Goal: Task Accomplishment & Management: Complete application form

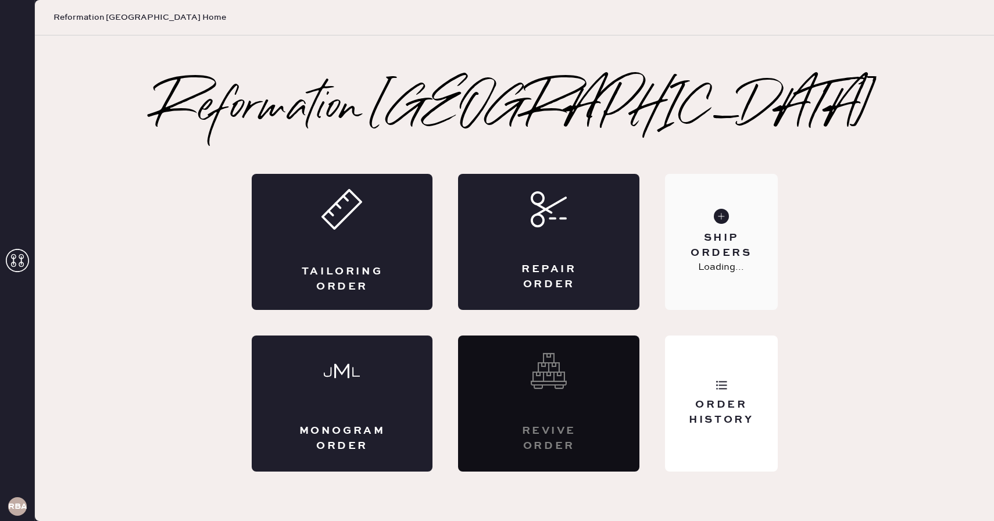
click at [667, 232] on div "Ship Orders Loading..." at bounding box center [721, 242] width 112 height 136
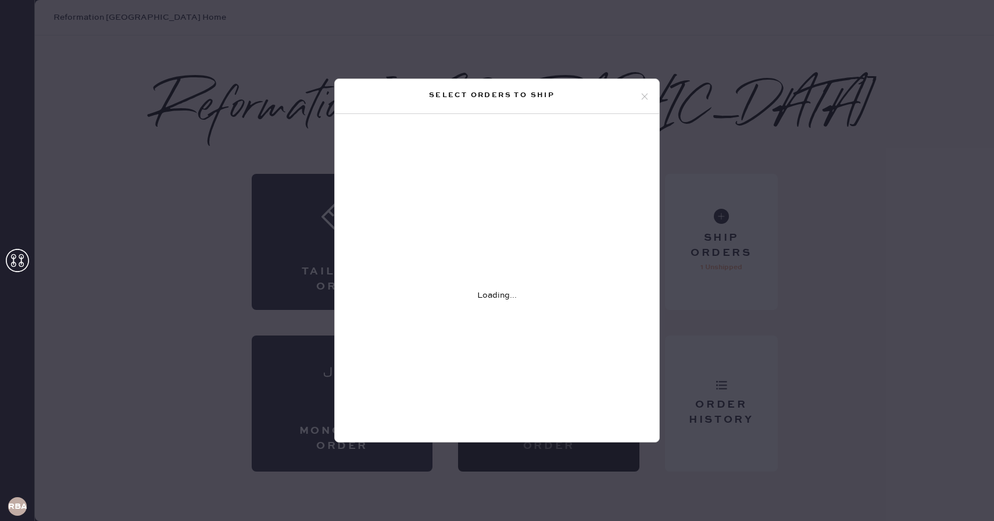
click at [937, 97] on div "Select orders to ship Loading..." at bounding box center [497, 260] width 994 height 521
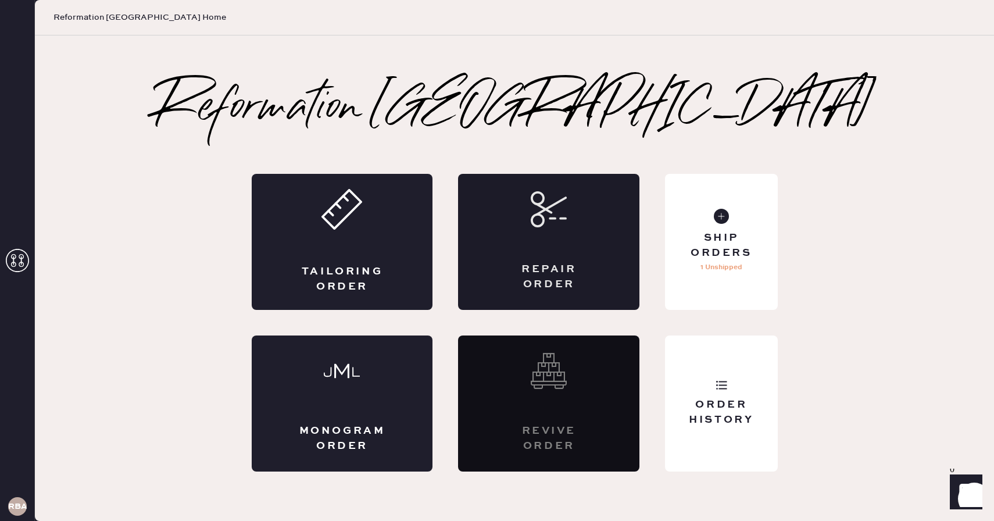
click at [525, 234] on div "Repair Order" at bounding box center [548, 242] width 181 height 136
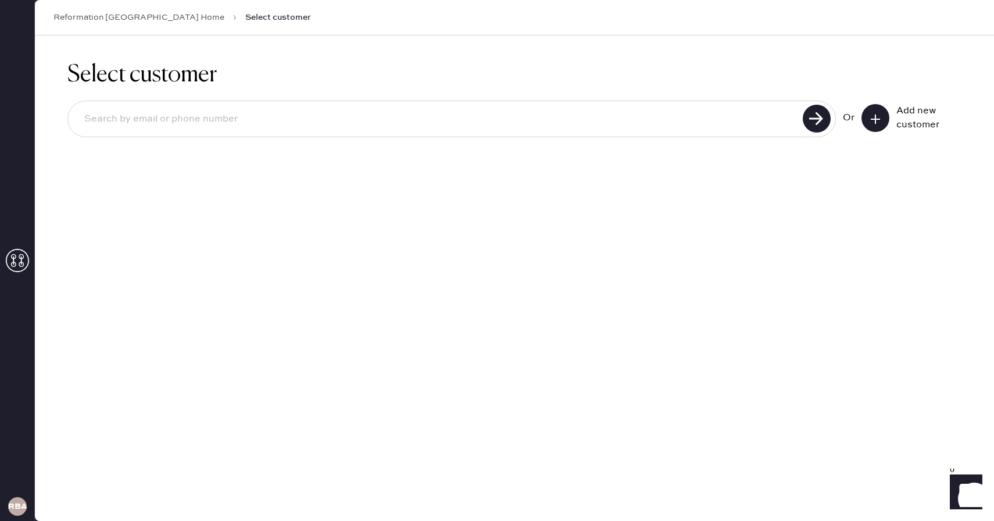
click at [254, 133] on div at bounding box center [451, 119] width 768 height 37
click at [238, 116] on input at bounding box center [437, 119] width 724 height 27
type input "[EMAIL_ADDRESS][DOMAIN_NAME]"
click at [813, 128] on use at bounding box center [817, 119] width 28 height 28
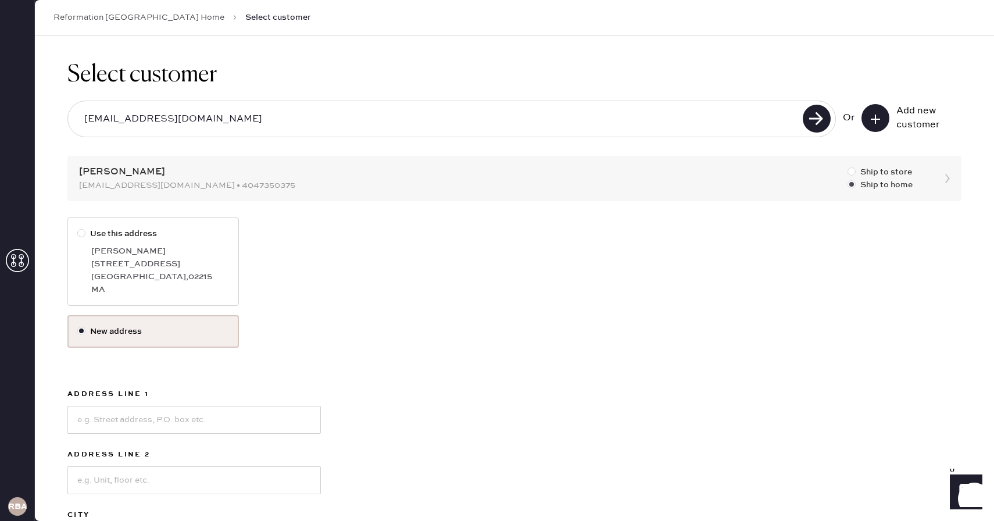
click at [850, 171] on div at bounding box center [851, 171] width 8 height 8
click at [848, 166] on input "Ship to store" at bounding box center [847, 166] width 1 height 1
radio input "true"
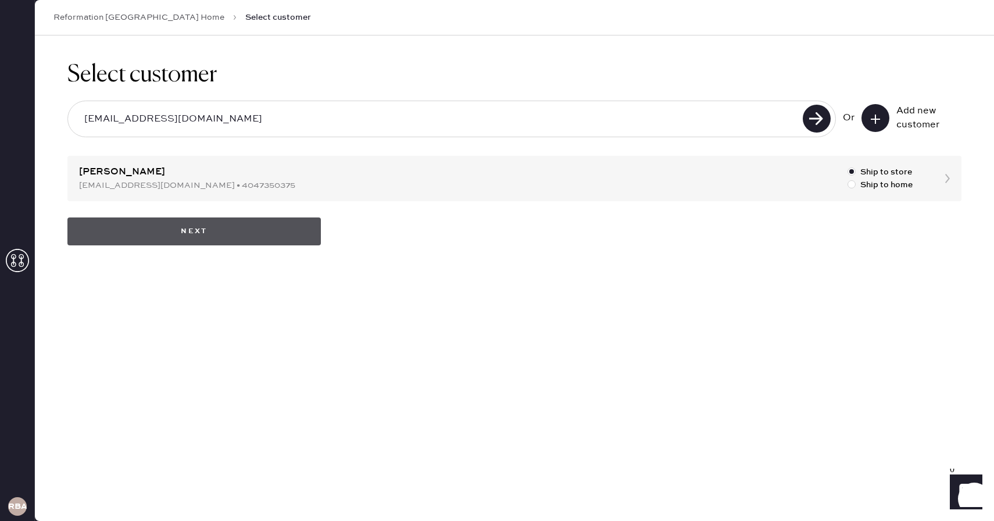
click at [280, 232] on button "Next" at bounding box center [193, 231] width 253 height 28
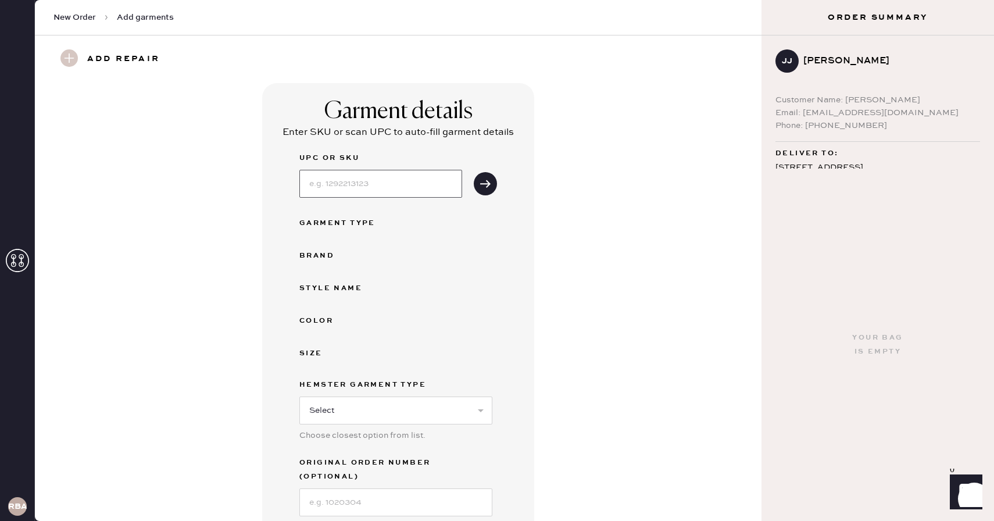
click at [387, 189] on input at bounding box center [380, 184] width 163 height 28
click at [664, 385] on div "Garment details Enter SKU or scan UPC to auto-fill garment details UPC or SKU G…" at bounding box center [398, 320] width 685 height 475
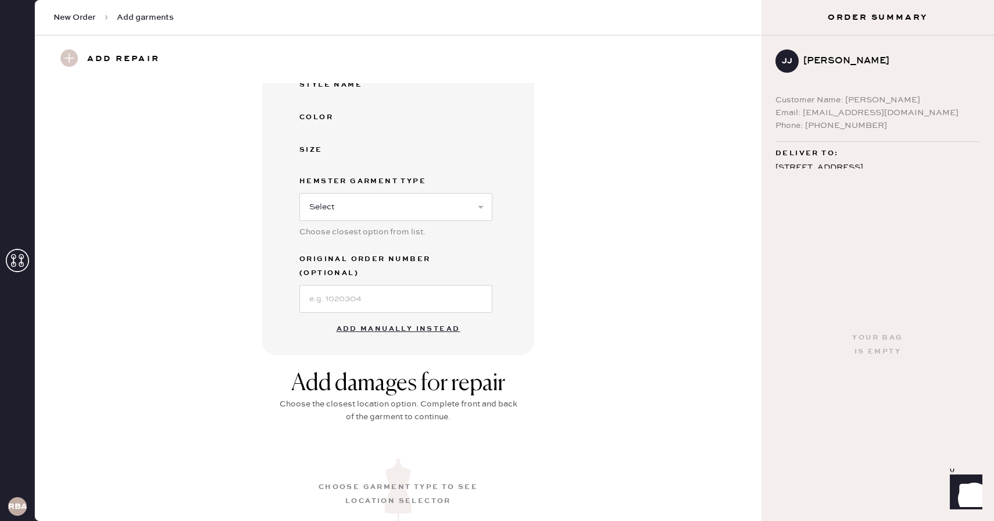
click at [406, 317] on button "Add manually instead" at bounding box center [399, 328] width 138 height 23
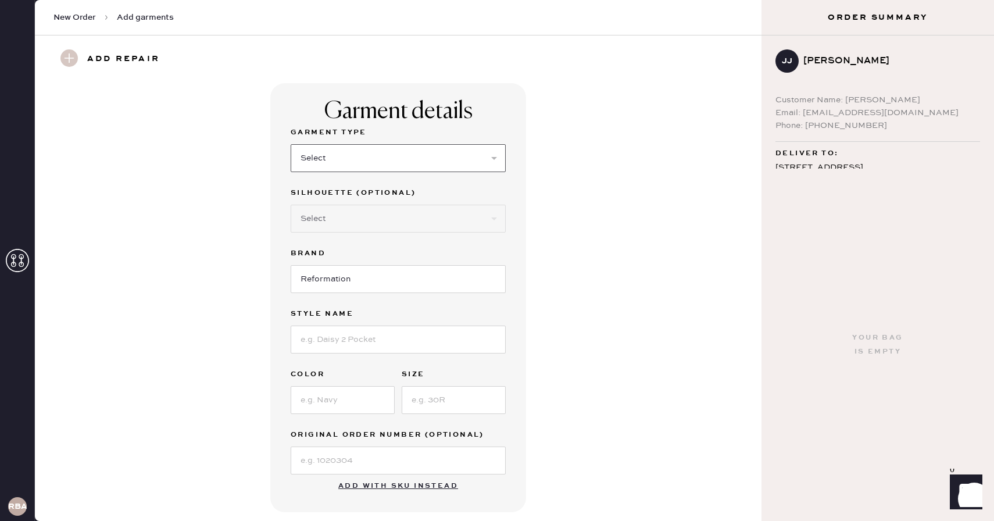
click at [376, 157] on select "Select Basic Skirt Jeans Leggings Pants Shorts Basic Sleeved Dress Basic Sleeve…" at bounding box center [398, 158] width 215 height 28
select select "4"
click at [291, 144] on select "Select Basic Skirt Jeans Leggings Pants Shorts Basic Sleeved Dress Basic Sleeve…" at bounding box center [398, 158] width 215 height 28
click at [356, 353] on div "Garment Type Select Basic Skirt Jeans Leggings Pants Shorts Basic Sleeved Dress…" at bounding box center [398, 300] width 215 height 349
click at [352, 346] on input at bounding box center [398, 339] width 215 height 28
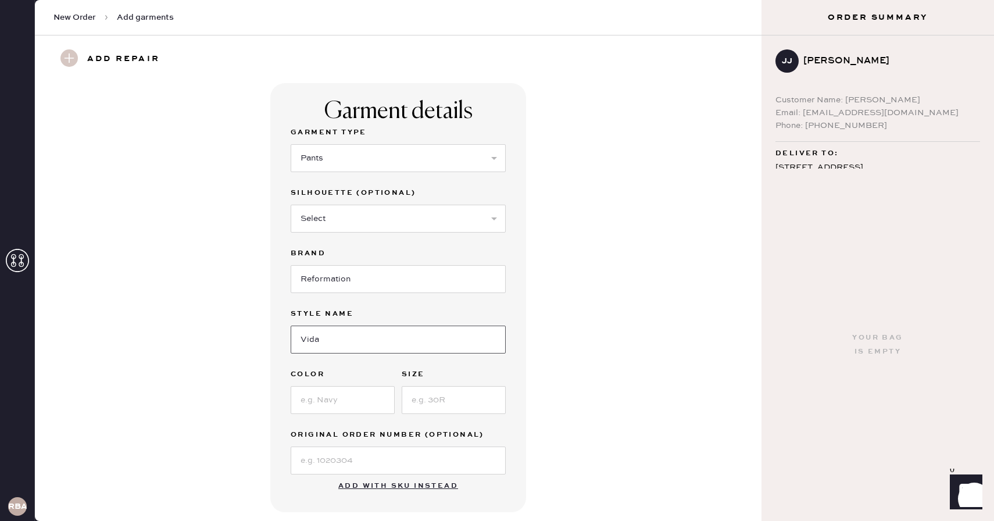
type input "Vida Low Rise Pant"
click at [366, 397] on input at bounding box center [343, 400] width 104 height 28
type input "Dried Rose"
click at [436, 405] on input at bounding box center [454, 400] width 104 height 28
type input "4"
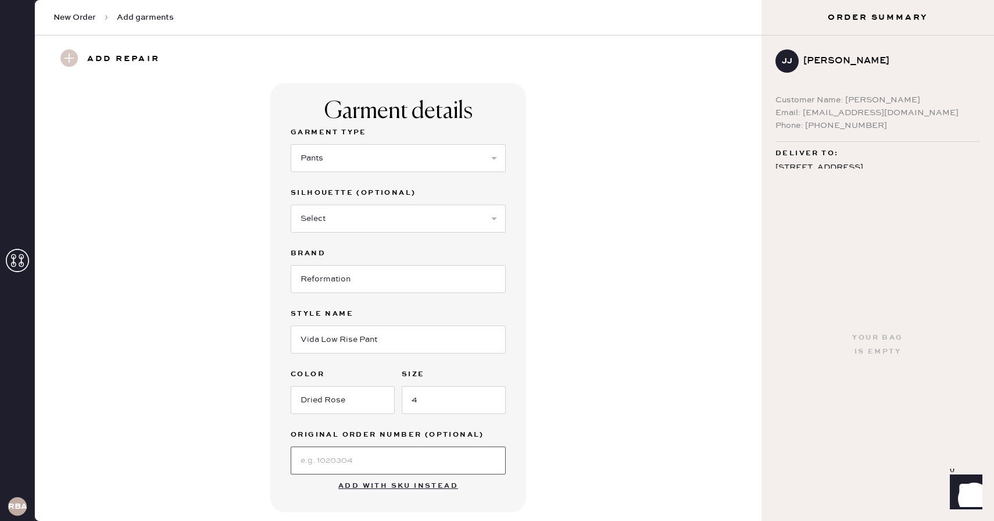
click at [351, 463] on input at bounding box center [398, 460] width 215 height 28
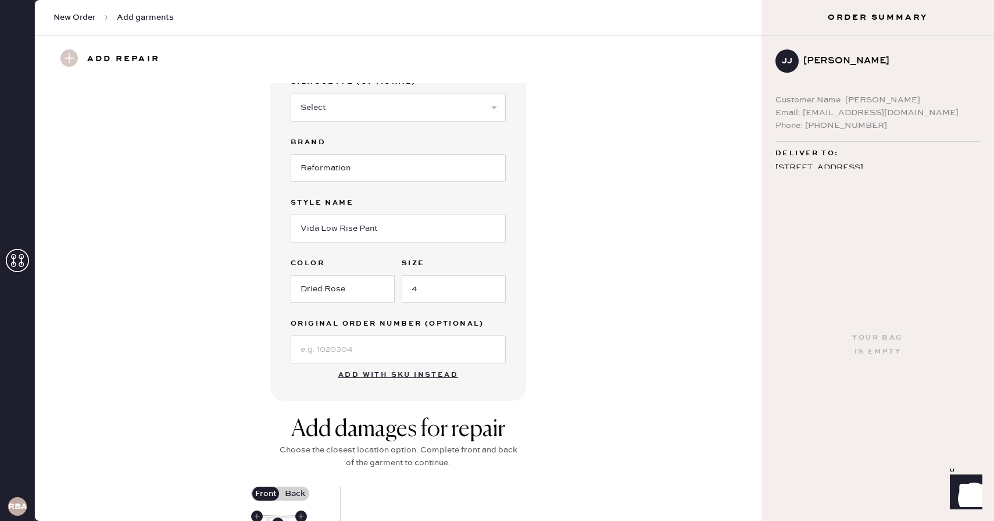
click at [579, 368] on div "Garment details Garment Type Select Basic Skirt Jeans Leggings Pants Shorts Bas…" at bounding box center [398, 186] width 685 height 429
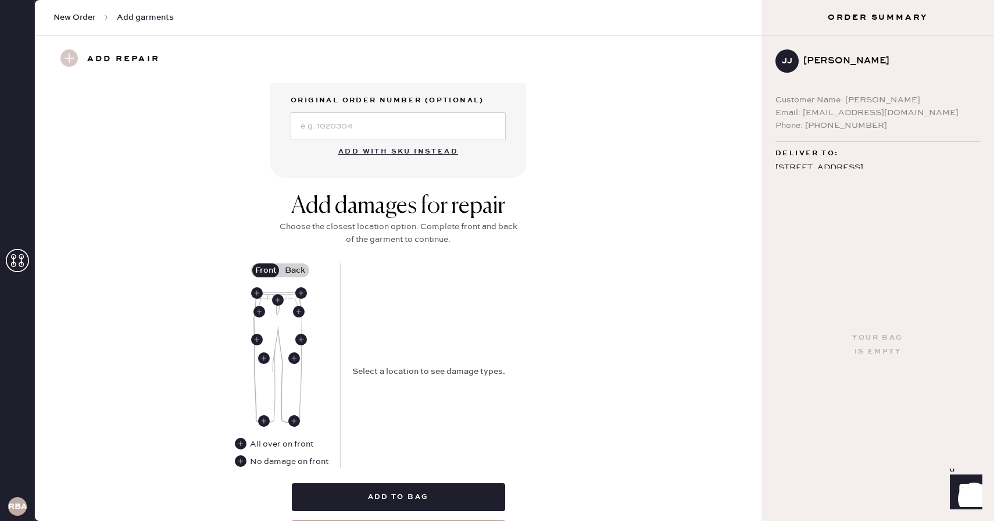
scroll to position [354, 0]
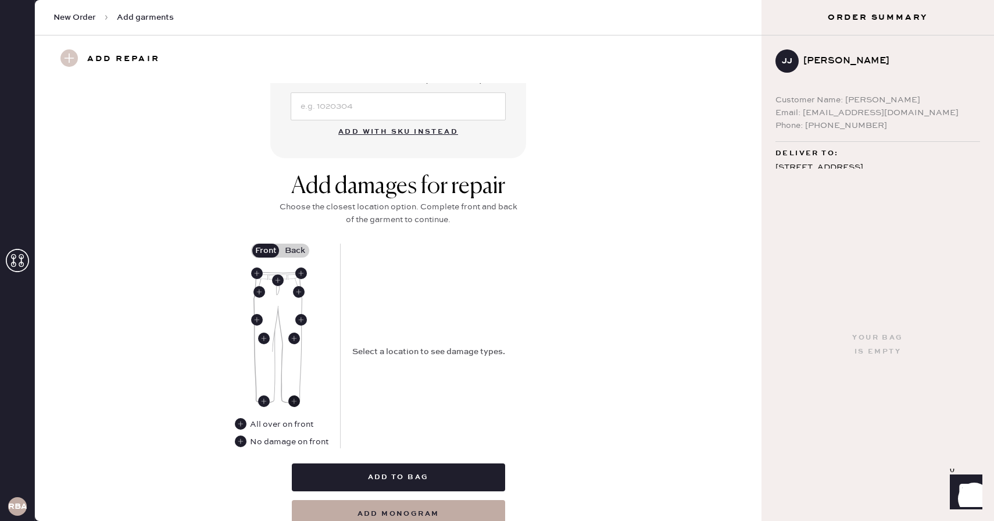
click at [296, 397] on use at bounding box center [294, 401] width 12 height 12
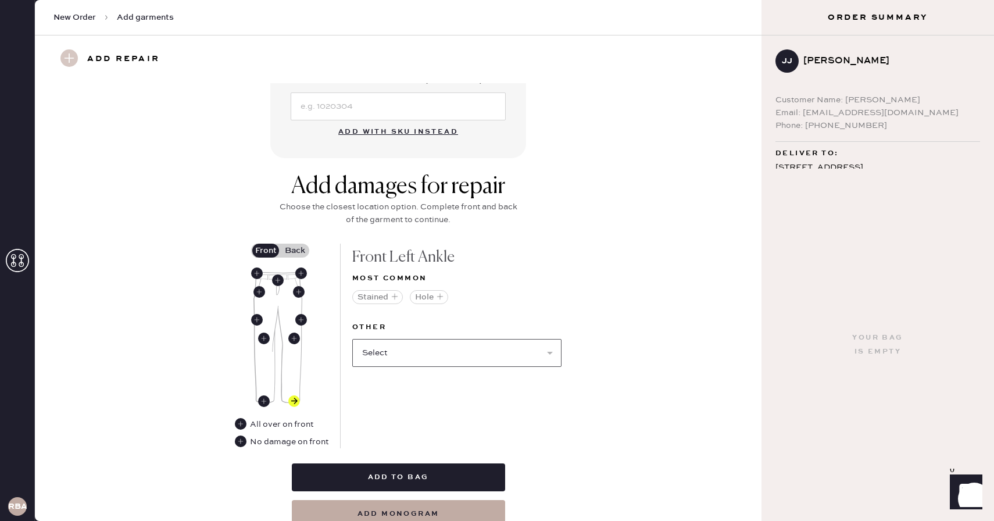
click at [434, 352] on select "Select Broken / Ripped Hem Broken Beads Broken Belt Loop Broken Button Broken E…" at bounding box center [456, 353] width 209 height 28
select select "1706"
click at [352, 339] on select "Select Broken / Ripped Hem Broken Beads Broken Belt Loop Broken Button Broken E…" at bounding box center [456, 353] width 209 height 28
select select
click at [296, 248] on label "Back" at bounding box center [294, 251] width 29 height 14
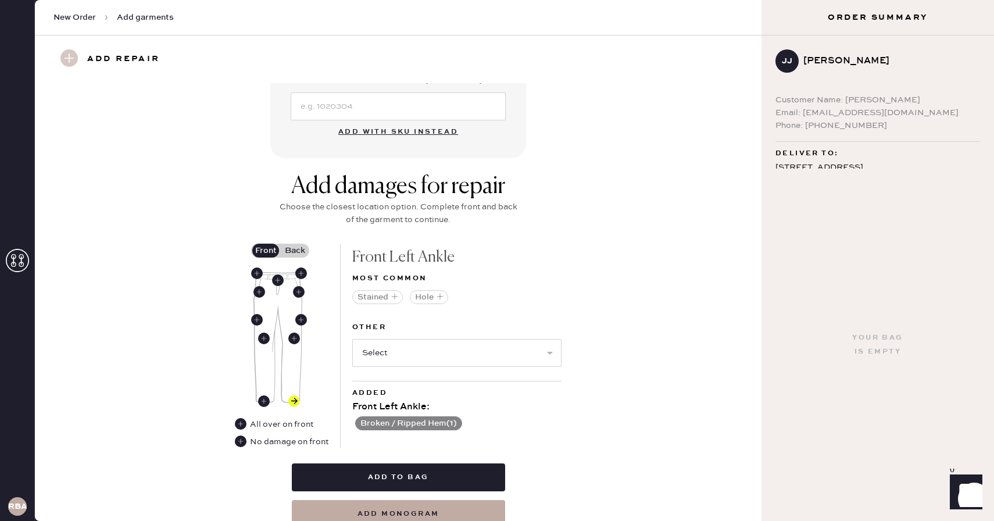
click at [295, 251] on input "Back" at bounding box center [295, 251] width 0 height 0
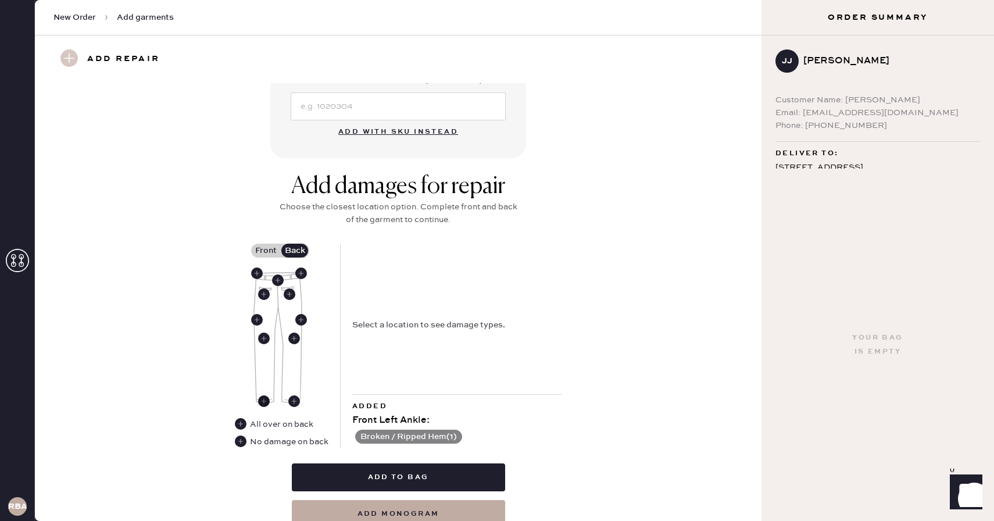
click at [262, 399] on use at bounding box center [264, 401] width 12 height 12
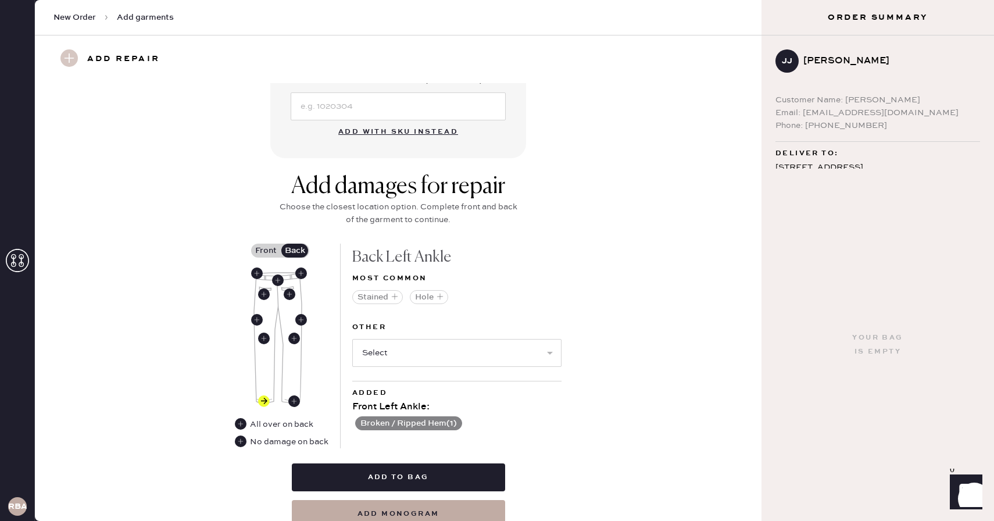
click at [455, 372] on div "Other Select Broken / Ripped Hem Broken Beads Broken Belt Loop Broken Button Br…" at bounding box center [456, 350] width 209 height 60
click at [460, 364] on select "Select Broken / Ripped Hem Broken Beads Broken Belt Loop Broken Button Broken E…" at bounding box center [456, 353] width 209 height 28
select select "1706"
click at [352, 339] on select "Select Broken / Ripped Hem Broken Beads Broken Belt Loop Broken Button Broken E…" at bounding box center [456, 353] width 209 height 28
select select
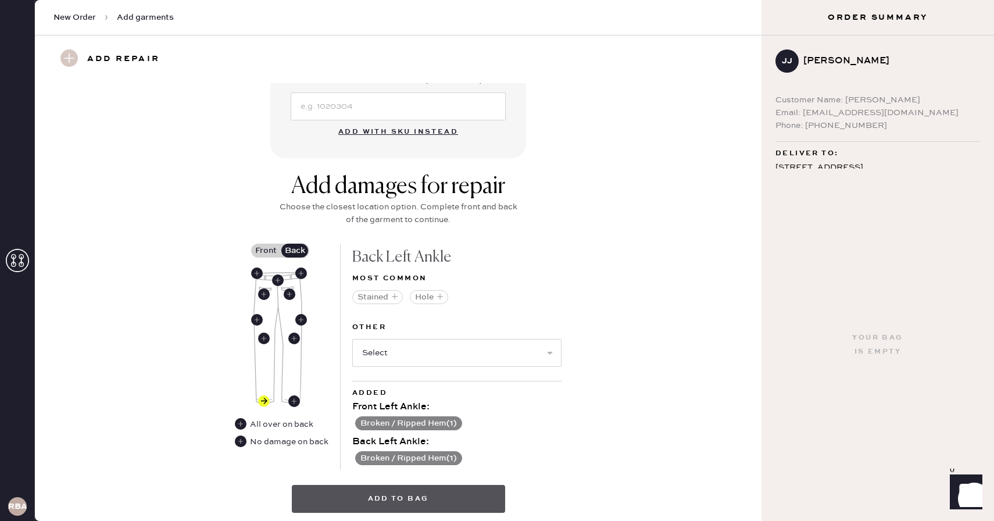
click at [421, 493] on button "Add to bag" at bounding box center [398, 499] width 213 height 28
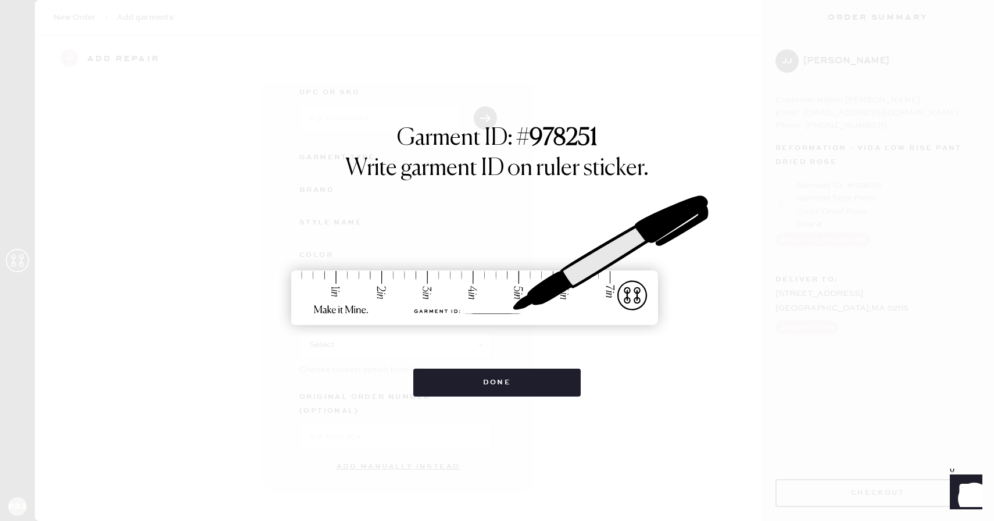
scroll to position [51, 0]
click at [509, 378] on button "Done" at bounding box center [497, 382] width 168 height 28
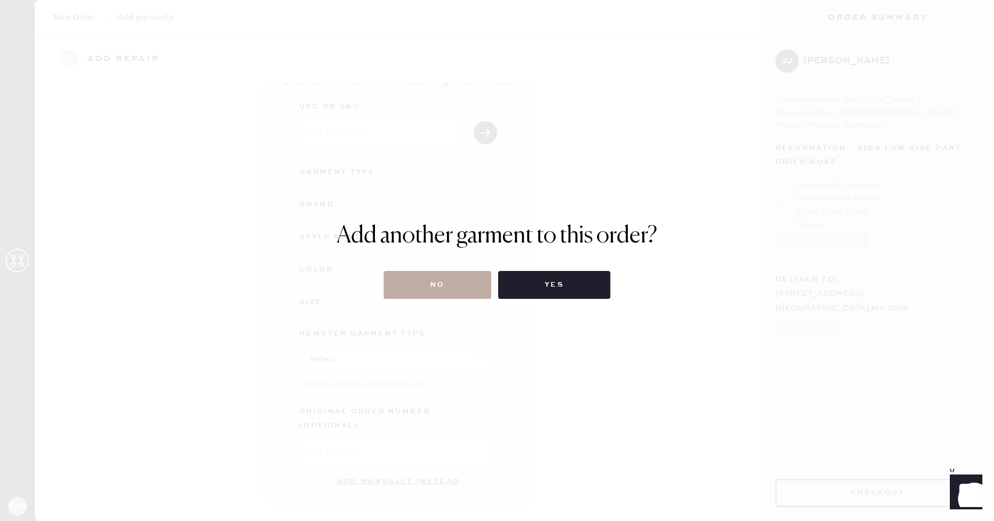
click at [463, 280] on button "No" at bounding box center [438, 285] width 108 height 28
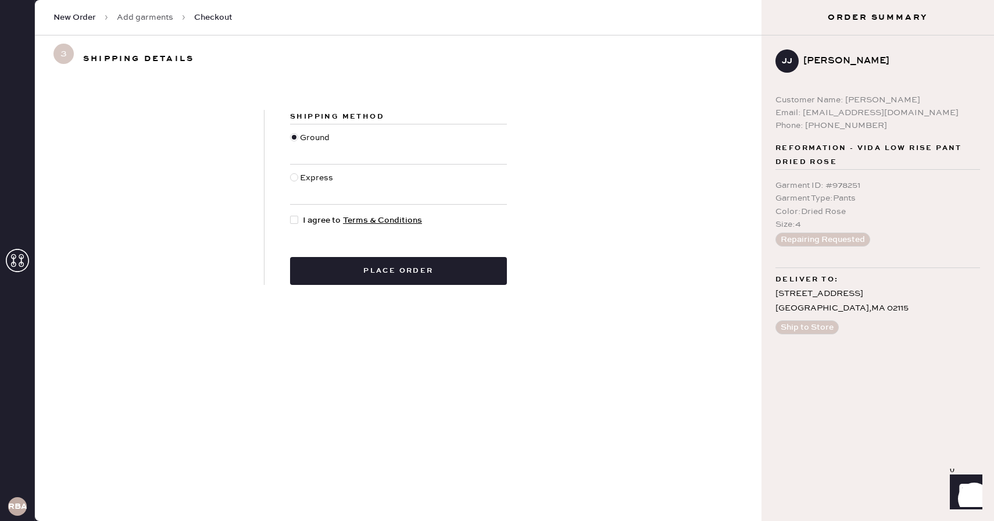
click at [294, 223] on div at bounding box center [294, 220] width 8 height 8
click at [291, 214] on input "I agree to Terms & Conditions" at bounding box center [290, 214] width 1 height 1
checkbox input "true"
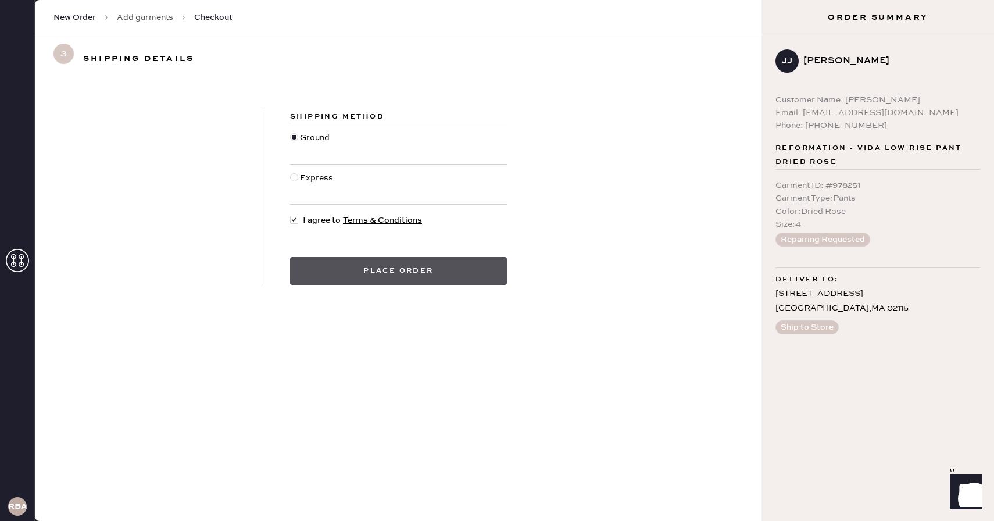
click at [374, 265] on button "Place order" at bounding box center [398, 271] width 217 height 28
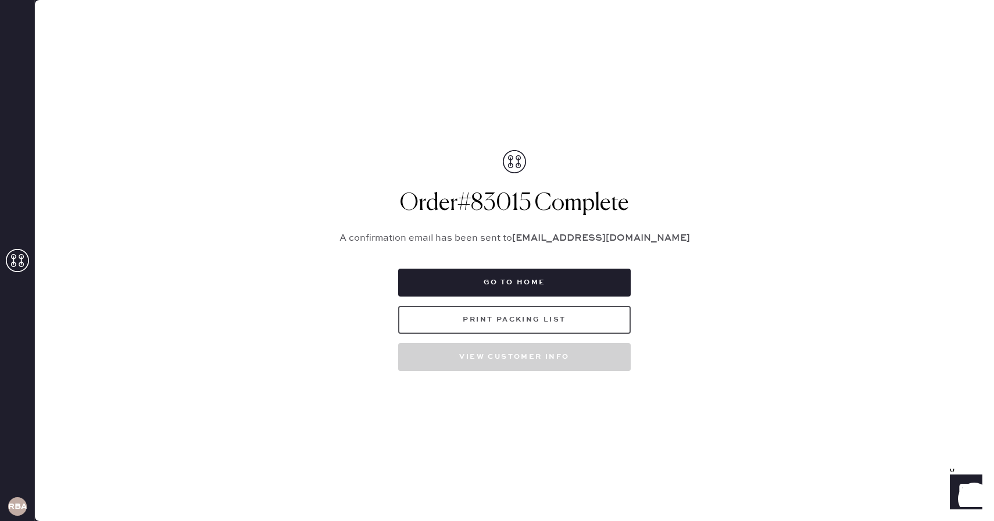
click at [498, 318] on button "Print Packing List" at bounding box center [514, 320] width 232 height 28
